Goal: Task Accomplishment & Management: Use online tool/utility

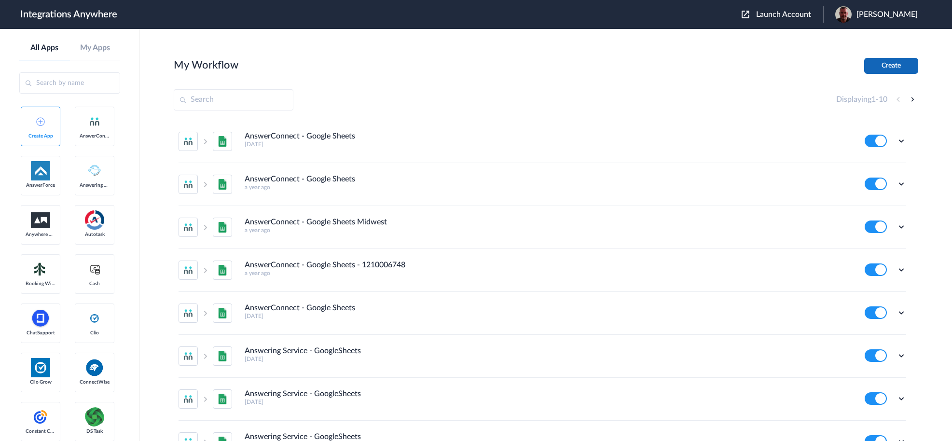
click at [893, 69] on button "Create" at bounding box center [891, 66] width 54 height 16
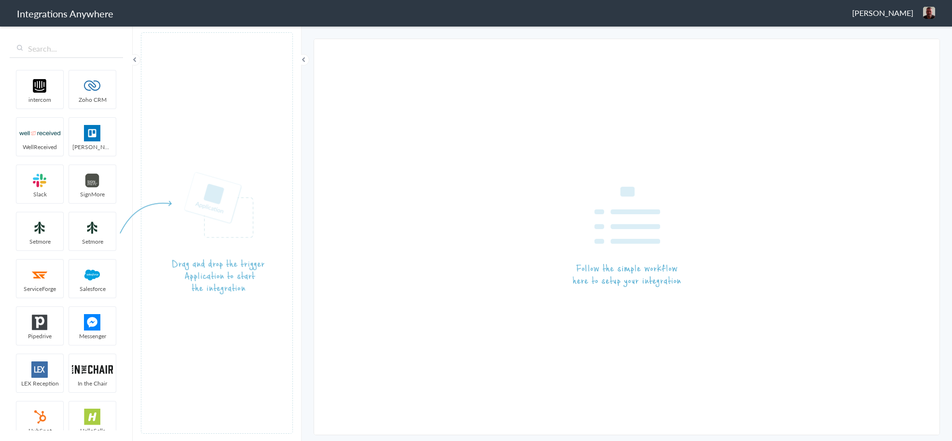
click at [878, 13] on span "[PERSON_NAME]" at bounding box center [882, 12] width 61 height 11
click at [162, 116] on article at bounding box center [217, 232] width 152 height 401
click at [60, 51] on input "text" at bounding box center [66, 49] width 113 height 18
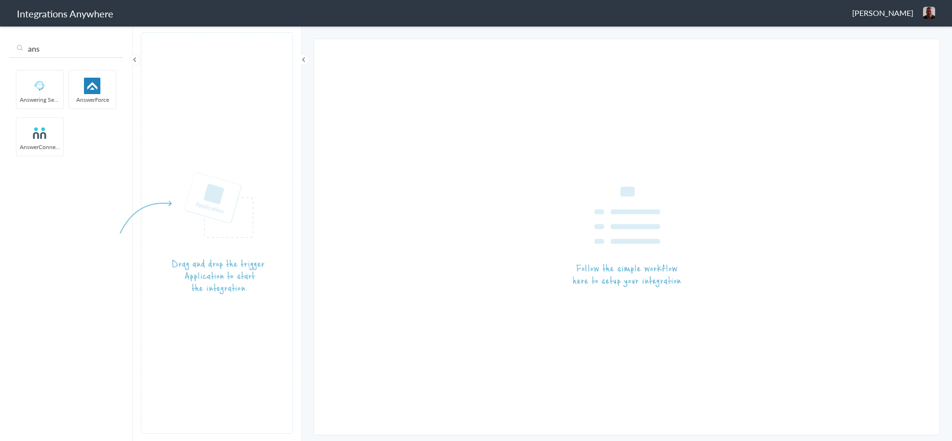
type input "ans"
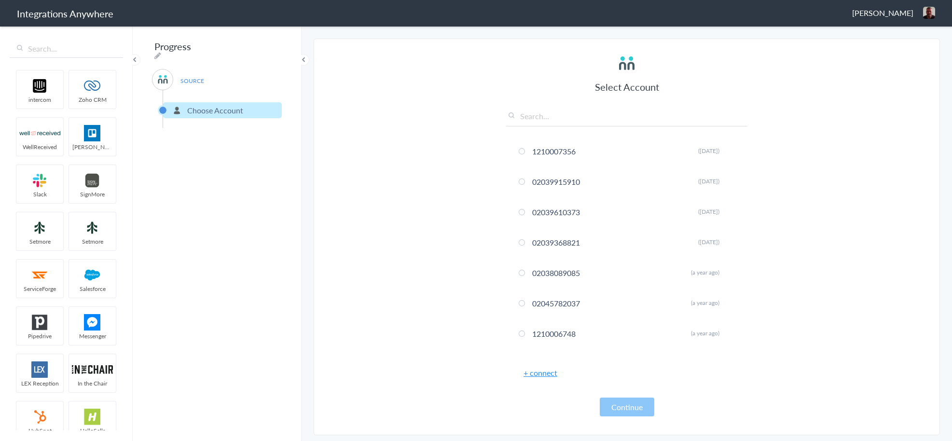
drag, startPoint x: 41, startPoint y: 131, endPoint x: 637, endPoint y: 1, distance: 609.3
click at [562, 117] on input "text" at bounding box center [626, 118] width 241 height 16
paste input "1210008213"
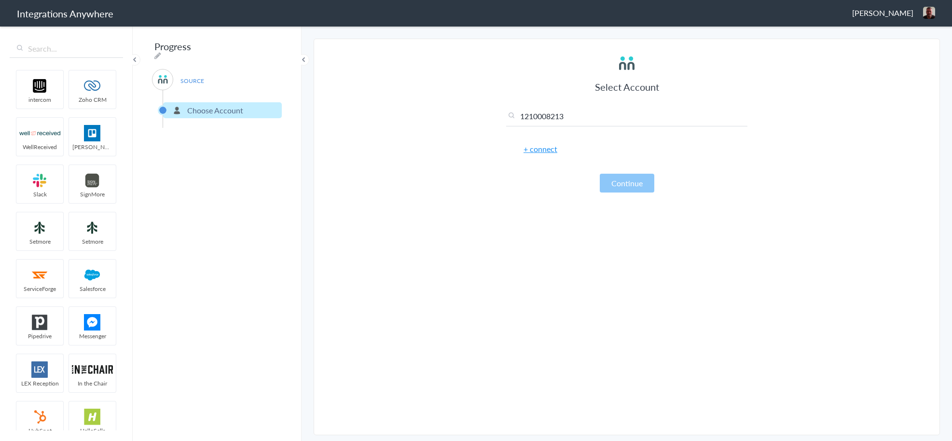
type input "1210008213"
click at [546, 153] on link "+ connect" at bounding box center [540, 148] width 34 height 11
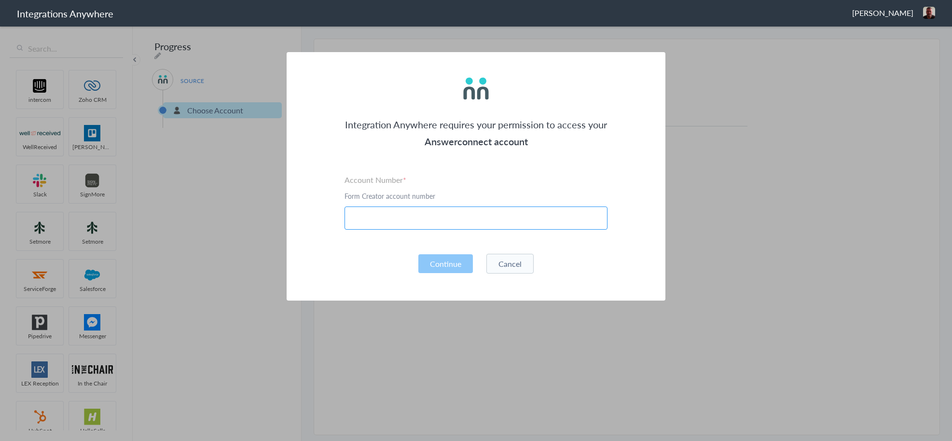
click at [445, 212] on input "text" at bounding box center [475, 217] width 263 height 23
paste input "1210008213"
type input "1210008213"
click at [449, 257] on button "Continue" at bounding box center [445, 263] width 55 height 19
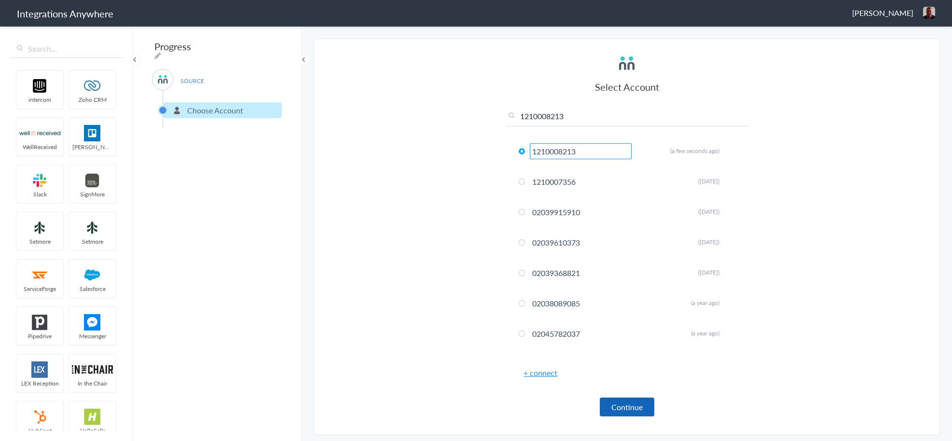
click at [616, 401] on button "Continue" at bounding box center [627, 406] width 55 height 19
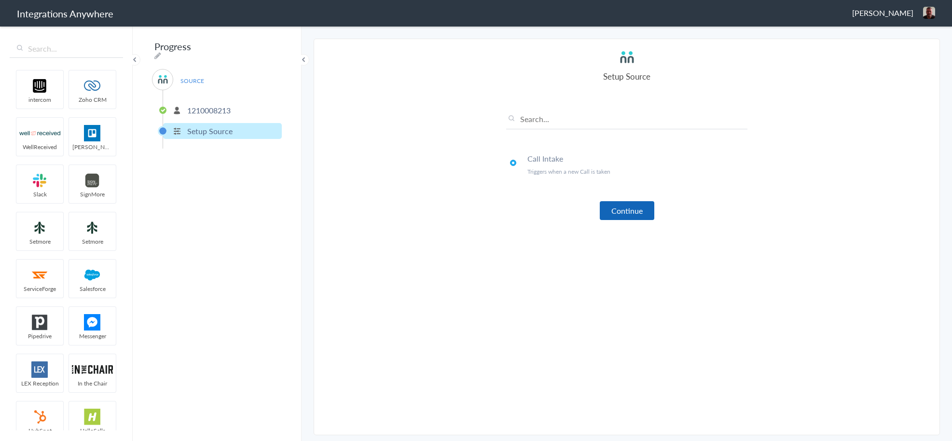
click at [614, 214] on button "Continue" at bounding box center [627, 210] width 55 height 19
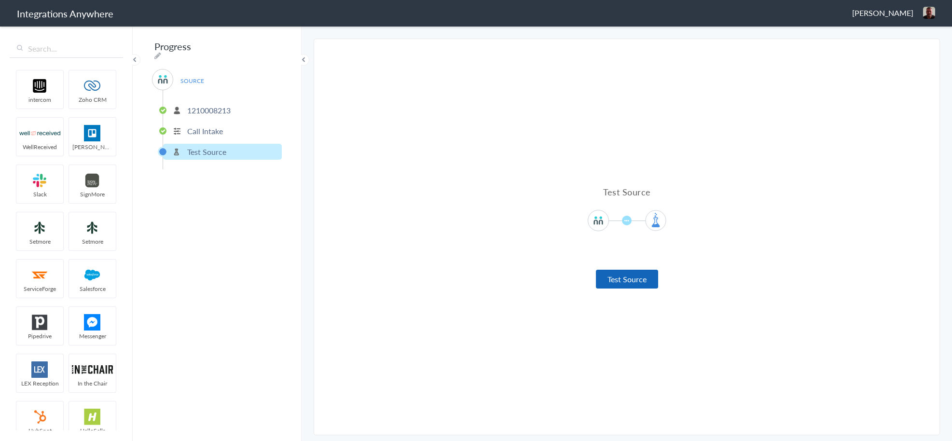
click at [614, 279] on button "Test Source" at bounding box center [627, 279] width 62 height 19
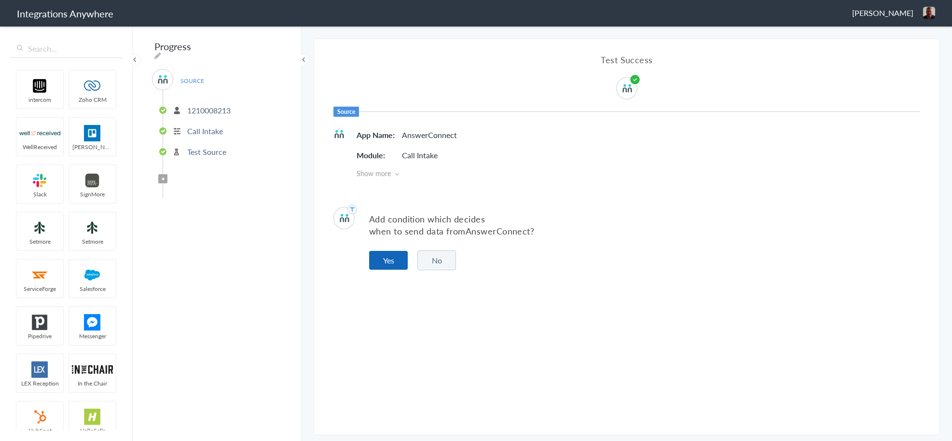
click at [388, 260] on button "Yes" at bounding box center [388, 260] width 39 height 19
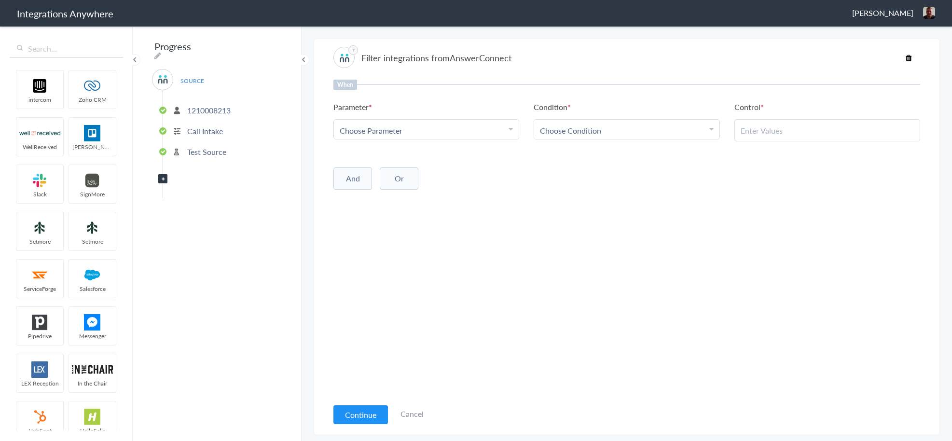
click at [455, 136] on div "Choose Parameter" at bounding box center [426, 130] width 173 height 11
click at [449, 152] on input "text" at bounding box center [426, 157] width 185 height 21
type input "call c"
click at [411, 183] on link "Call Closing Note" at bounding box center [426, 177] width 185 height 21
click at [578, 132] on span "Choose Condition" at bounding box center [570, 130] width 61 height 11
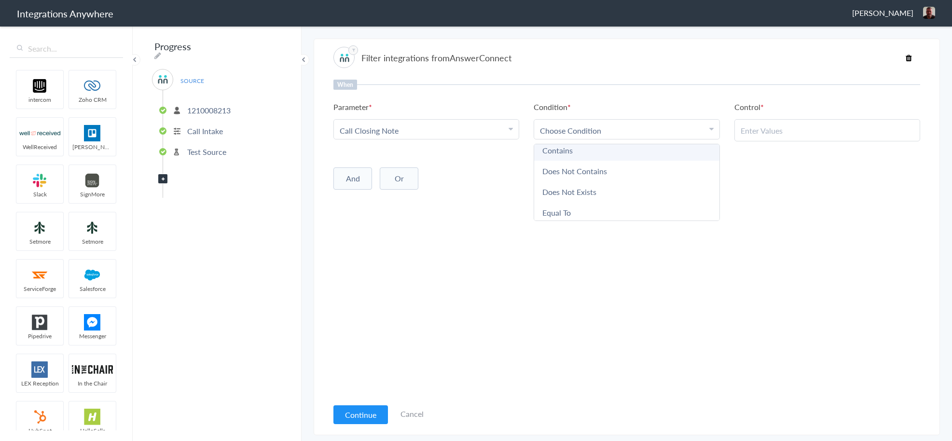
scroll to position [42, 0]
click at [572, 185] on link "Does Not Exists" at bounding box center [626, 177] width 185 height 21
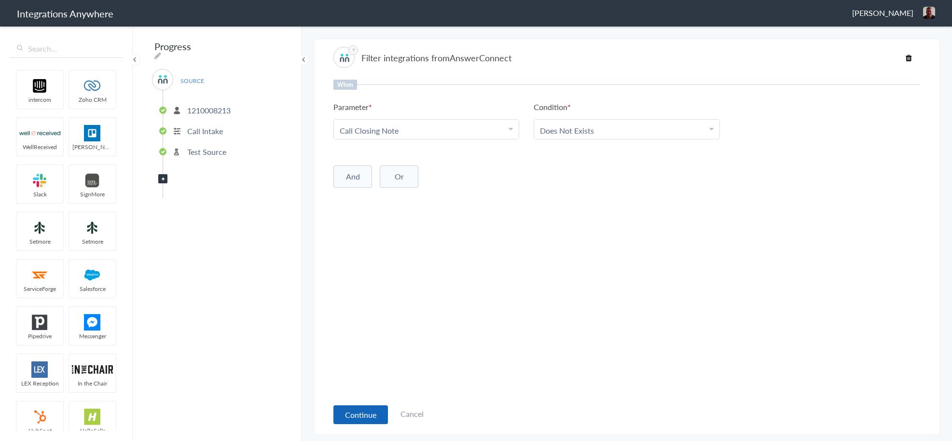
click at [369, 407] on button "Continue" at bounding box center [360, 414] width 55 height 19
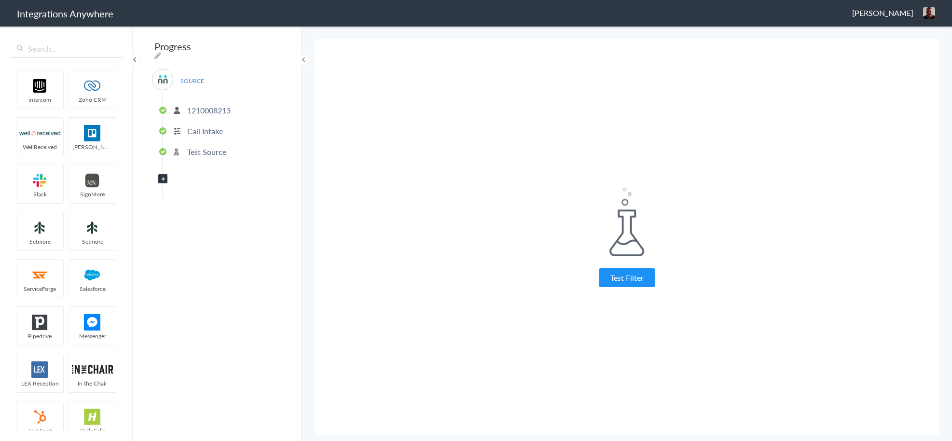
drag, startPoint x: 611, startPoint y: 279, endPoint x: 604, endPoint y: 278, distance: 6.3
click at [611, 279] on button "Test Filter" at bounding box center [627, 277] width 56 height 19
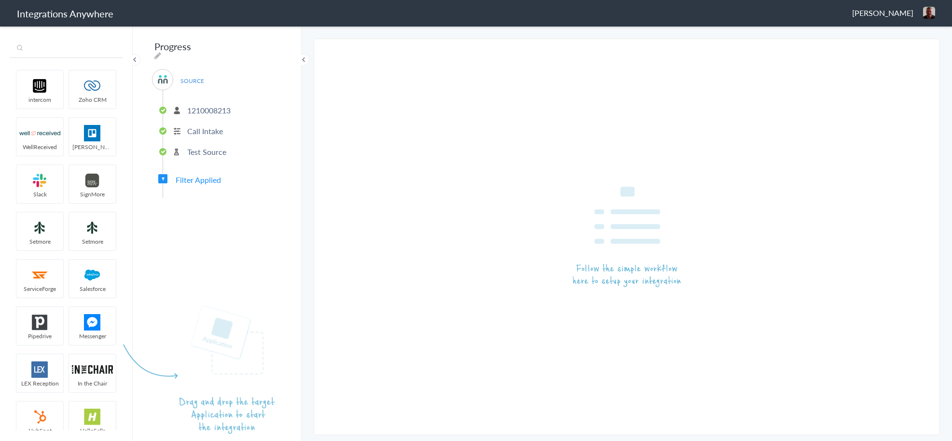
click at [60, 53] on input "text" at bounding box center [66, 49] width 113 height 18
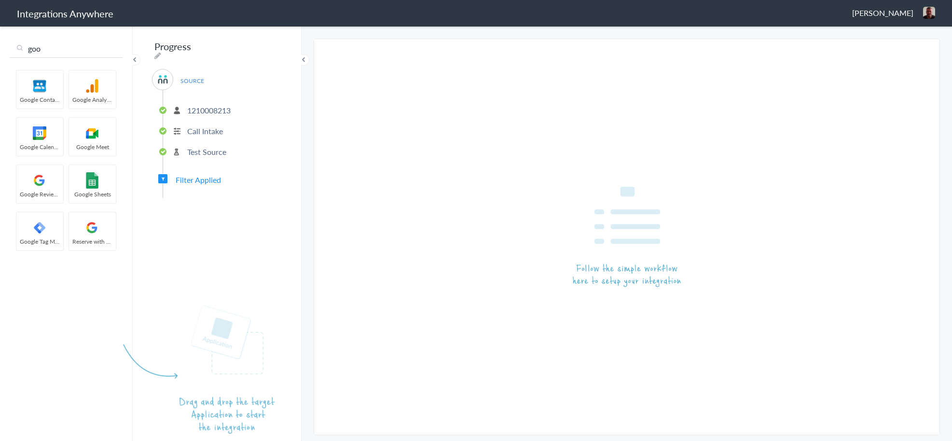
type input "goo"
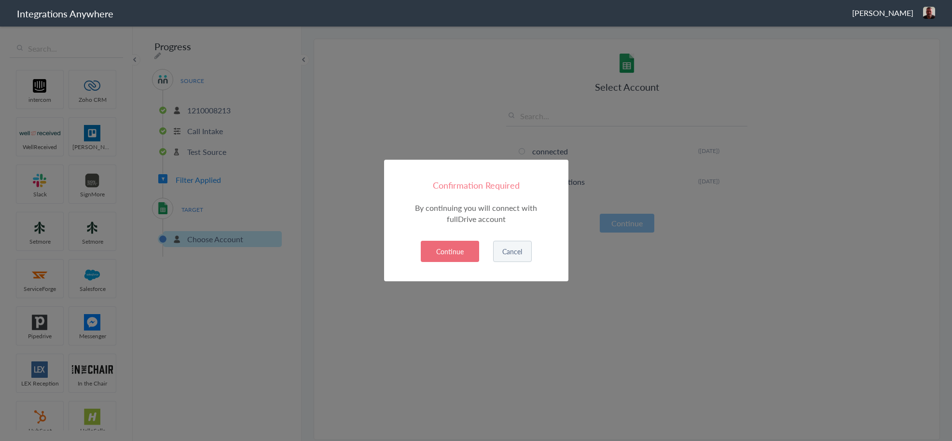
click at [453, 248] on button "Continue" at bounding box center [450, 251] width 58 height 21
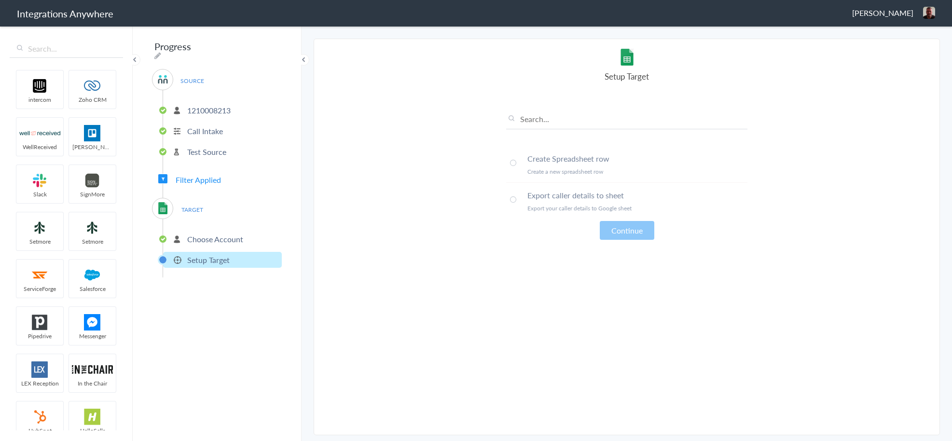
click at [515, 164] on span at bounding box center [513, 163] width 6 height 6
click at [606, 230] on button "Continue" at bounding box center [627, 230] width 55 height 19
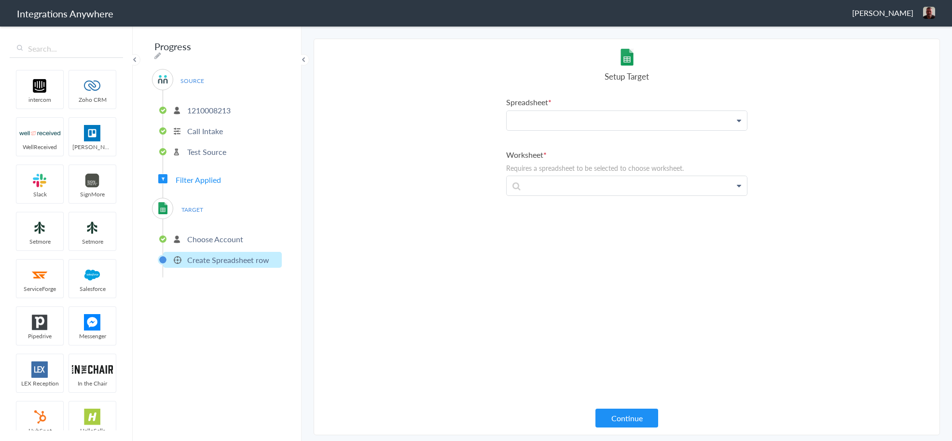
click at [558, 123] on p at bounding box center [627, 120] width 240 height 19
click at [553, 175] on link "1210008213 Elanic" at bounding box center [627, 180] width 240 height 21
click at [555, 188] on p at bounding box center [627, 190] width 240 height 19
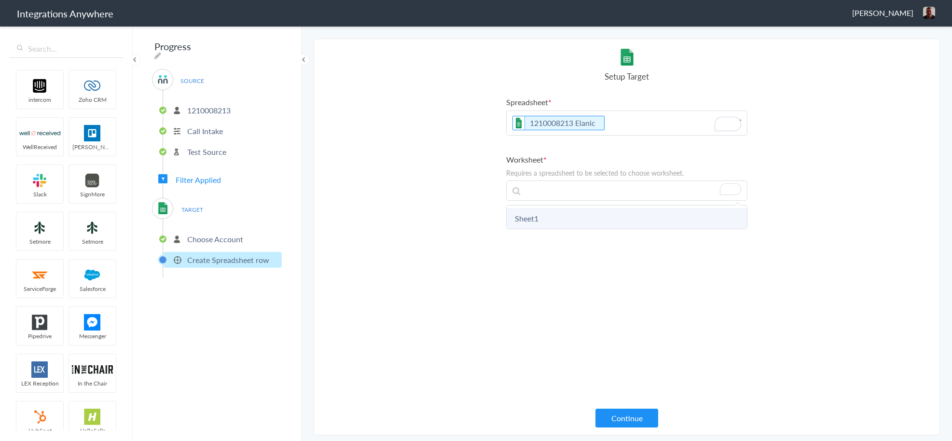
click at [549, 220] on link "Sheet1" at bounding box center [627, 218] width 240 height 21
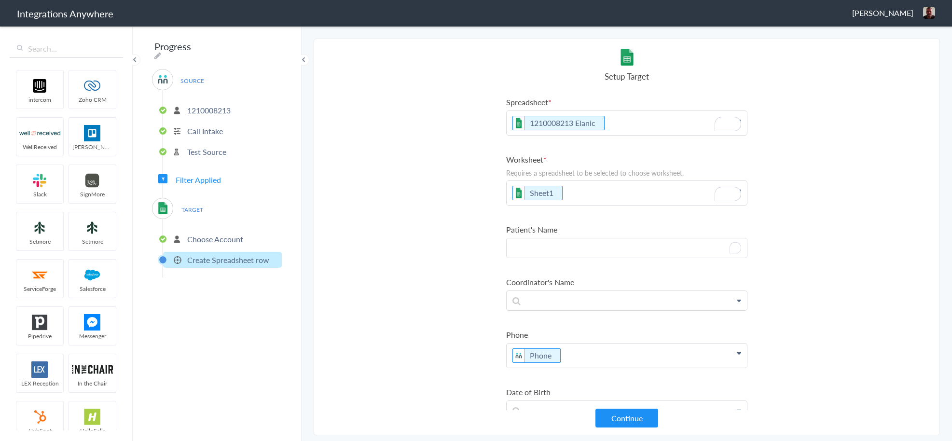
click at [623, 248] on p "To enrich screen reader interactions, please activate Accessibility in Grammarl…" at bounding box center [627, 247] width 240 height 19
